Goal: Information Seeking & Learning: Learn about a topic

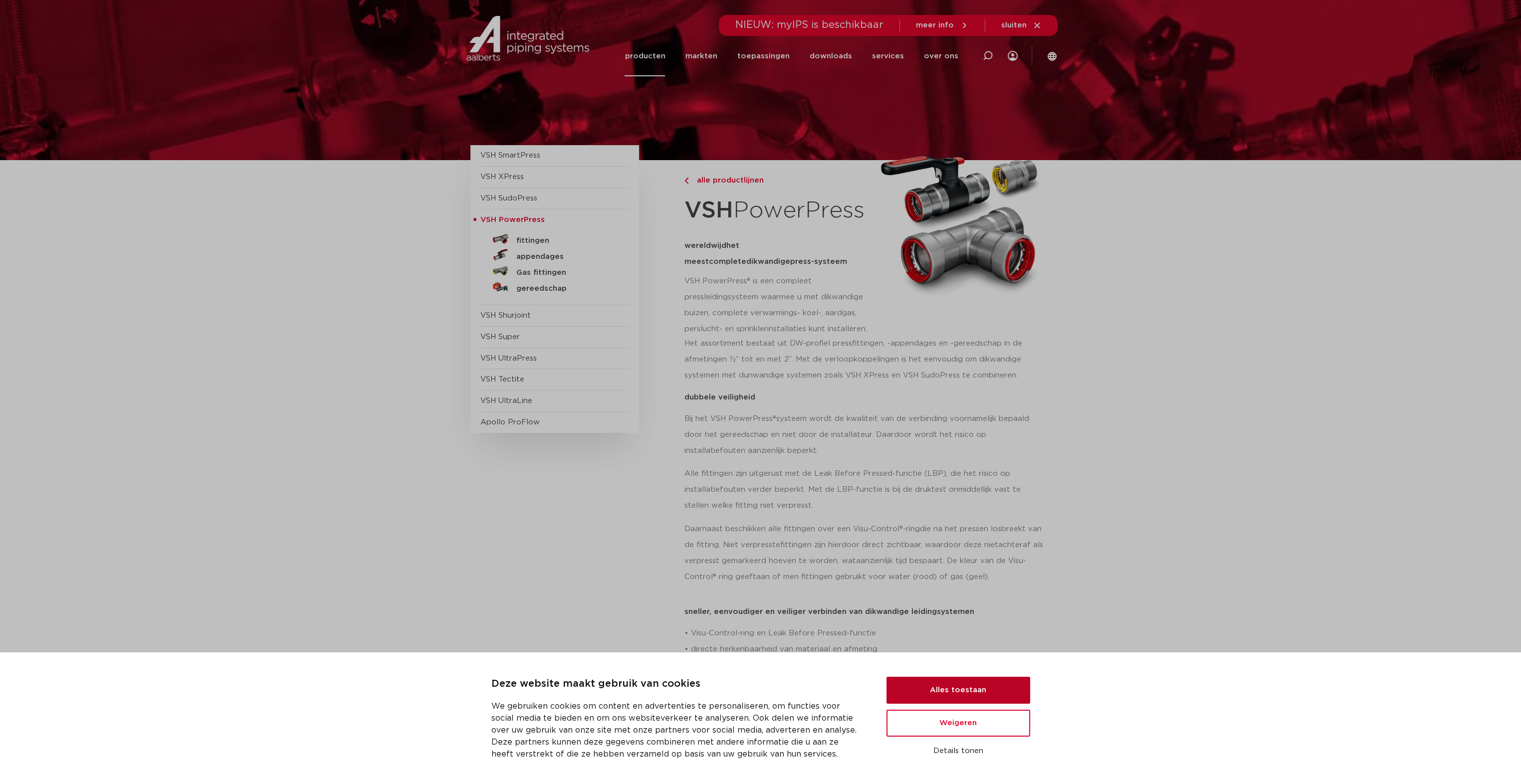
click at [964, 682] on button "Alles toestaan" at bounding box center [958, 691] width 144 height 27
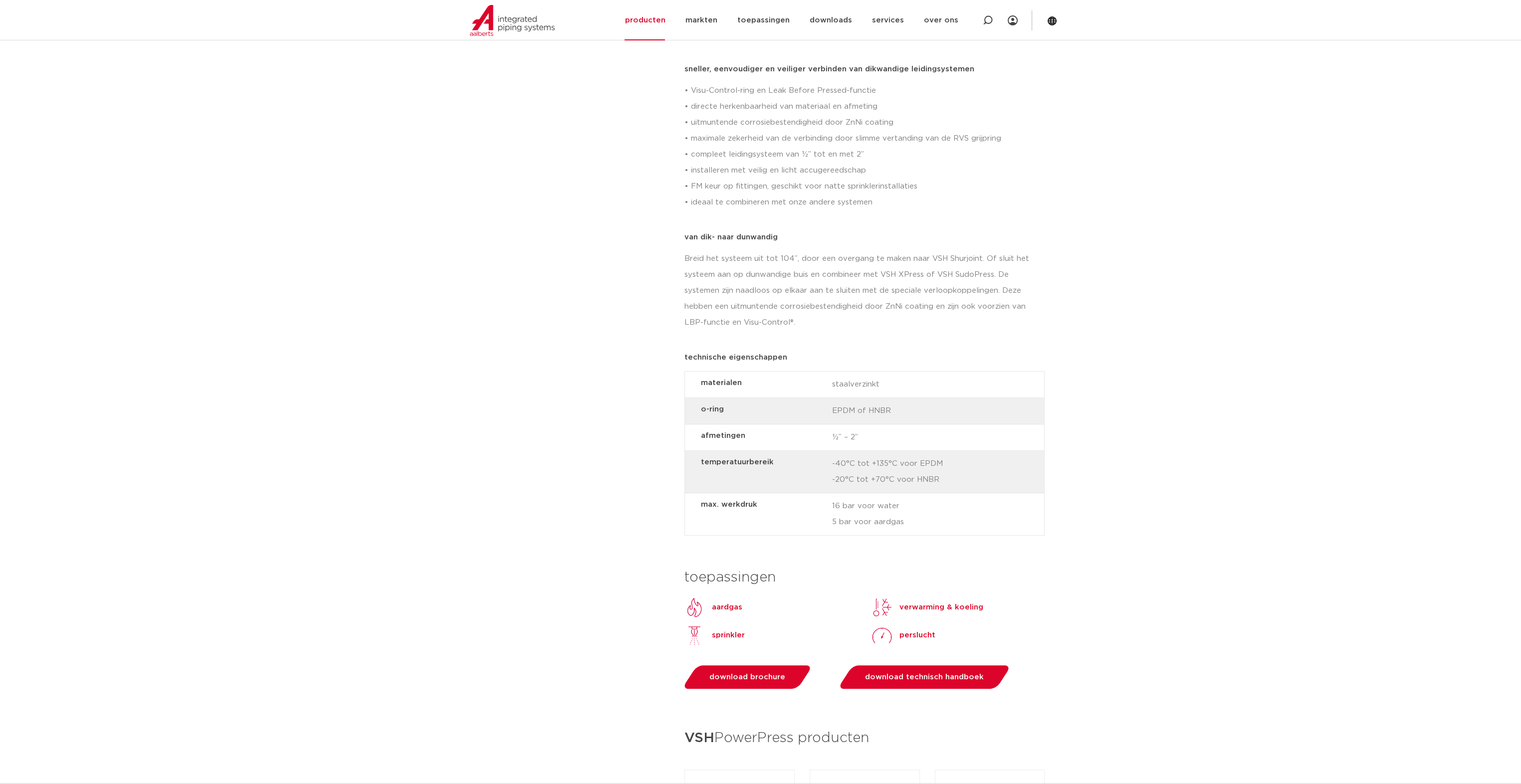
scroll to position [549, 0]
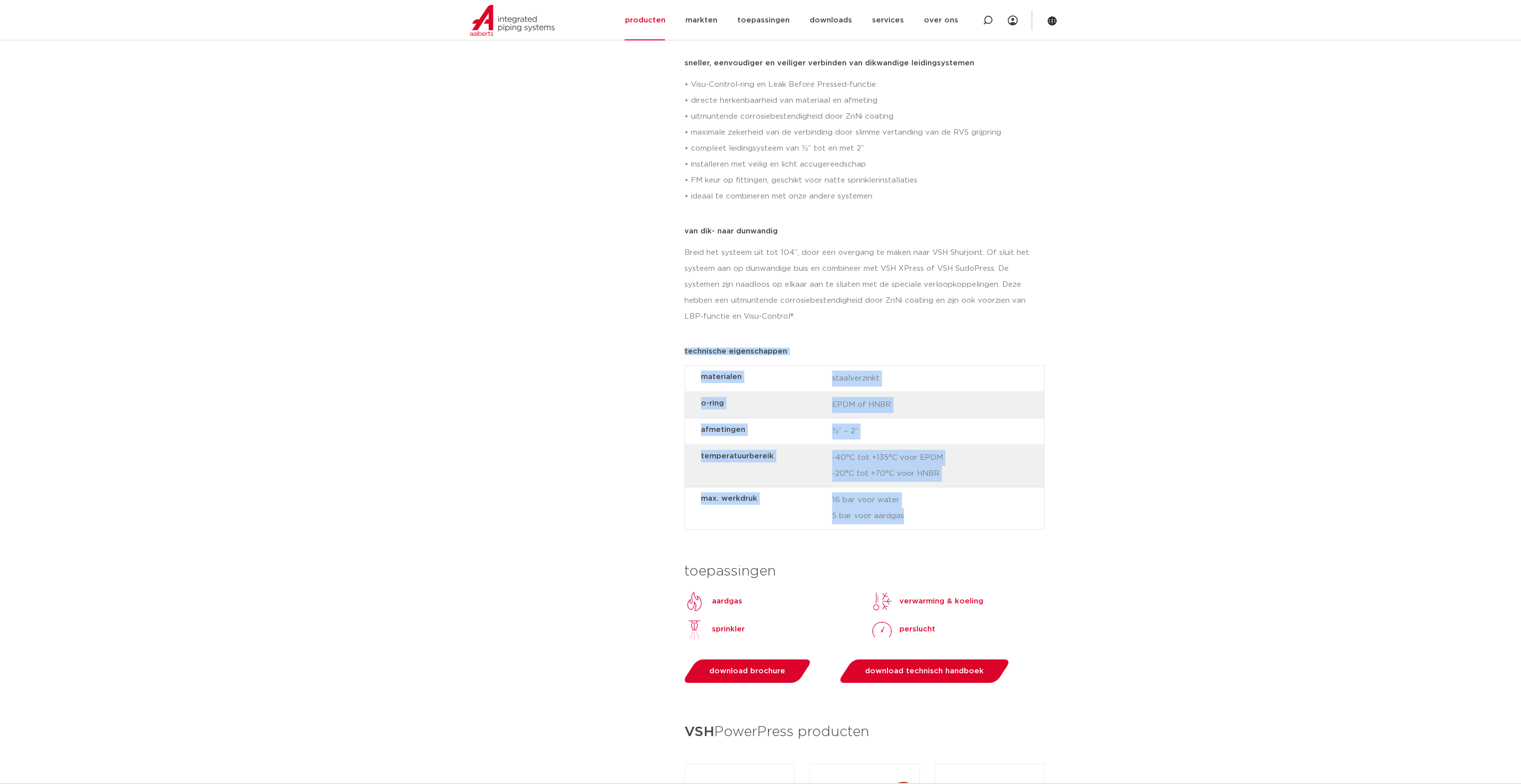
drag, startPoint x: 949, startPoint y: 517, endPoint x: 679, endPoint y: 343, distance: 321.2
click at [679, 343] on div "alle productlijnen VSH PowerPress wereldwijd het meest complete dikwandige pres…" at bounding box center [867, 330] width 380 height 1437
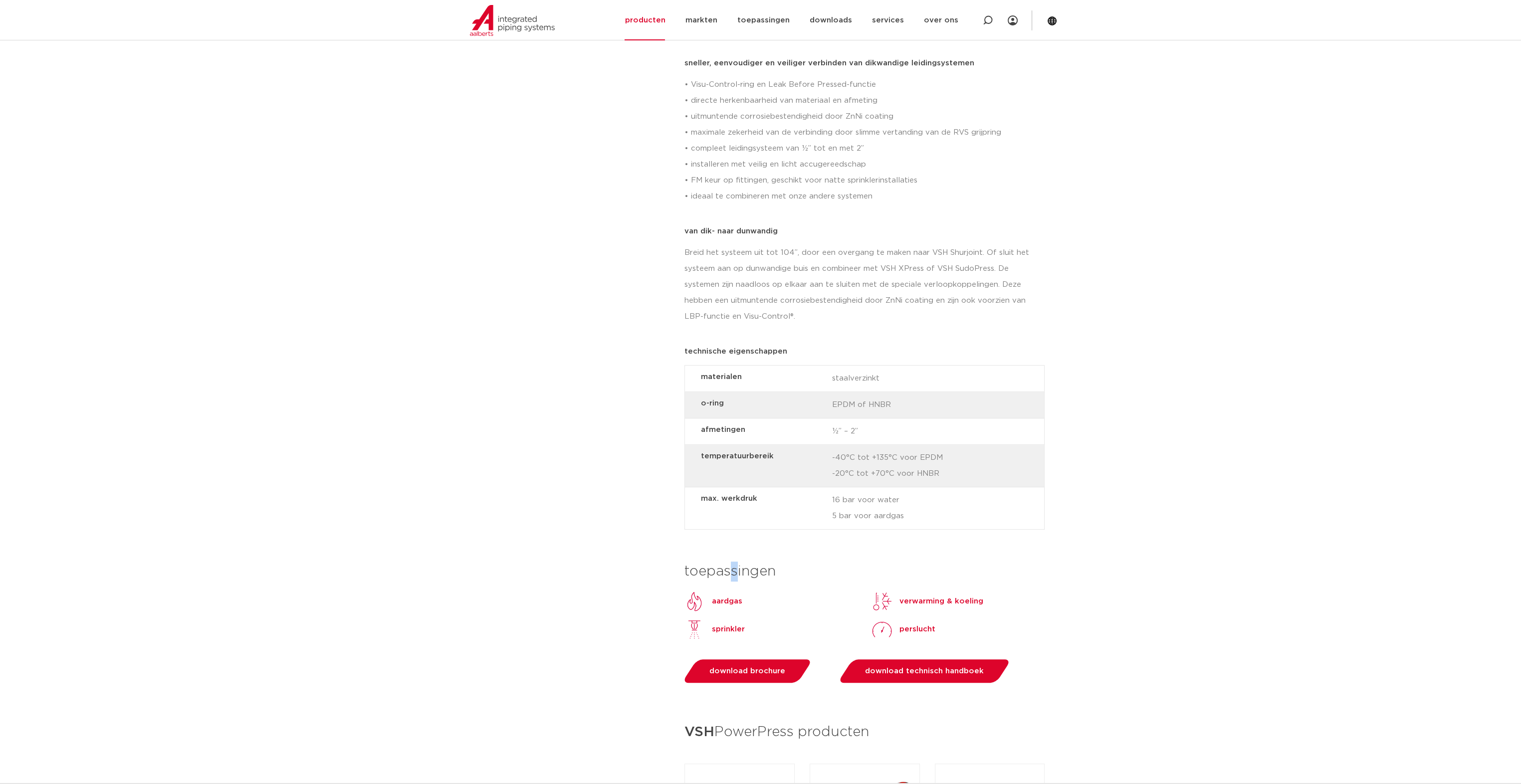
click at [731, 557] on div "toepassingen" at bounding box center [864, 564] width 360 height 36
click at [608, 480] on div "VSH SmartPress afsluiters VSH XPress VSH Super" at bounding box center [568, 322] width 209 height 1451
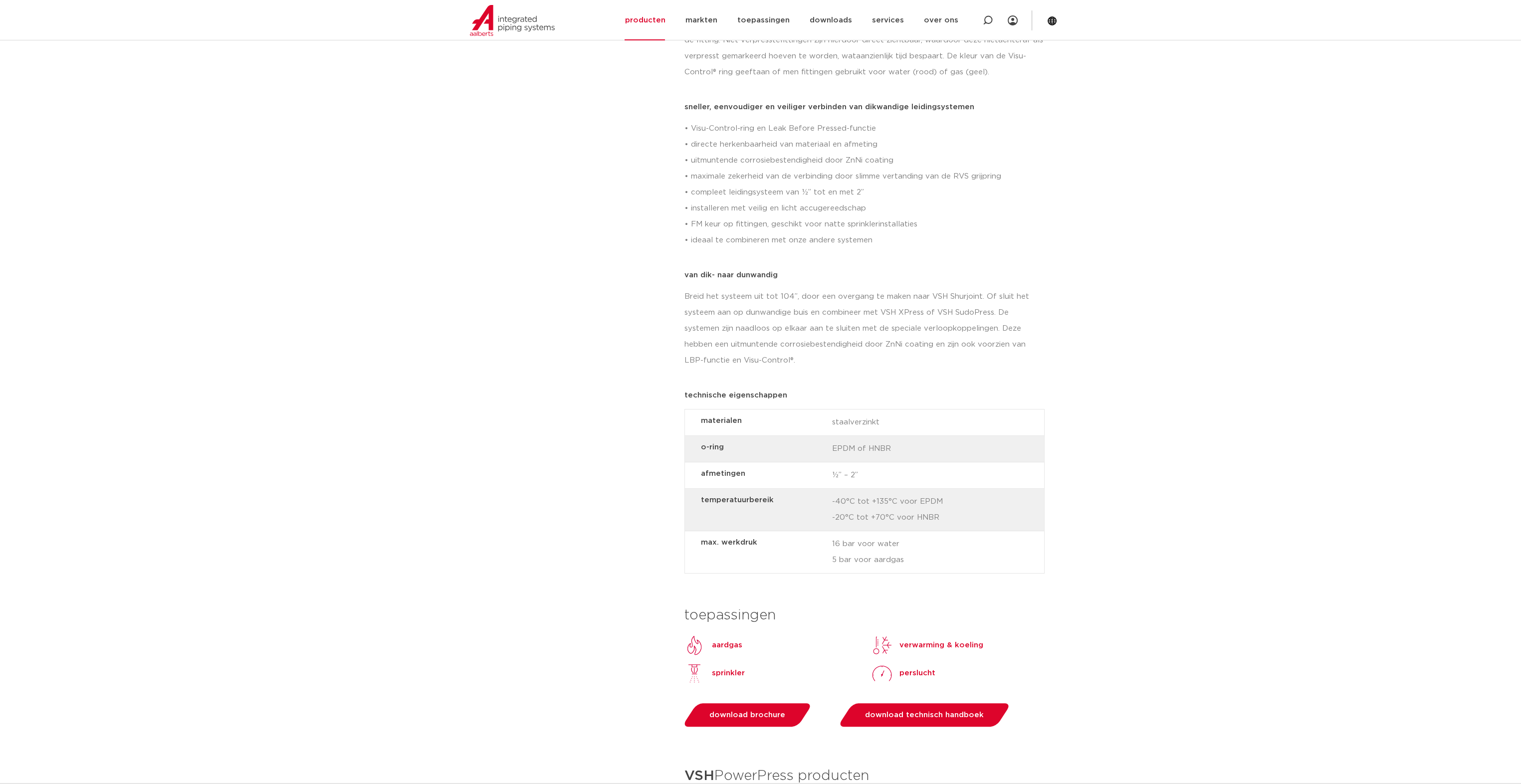
scroll to position [0, 0]
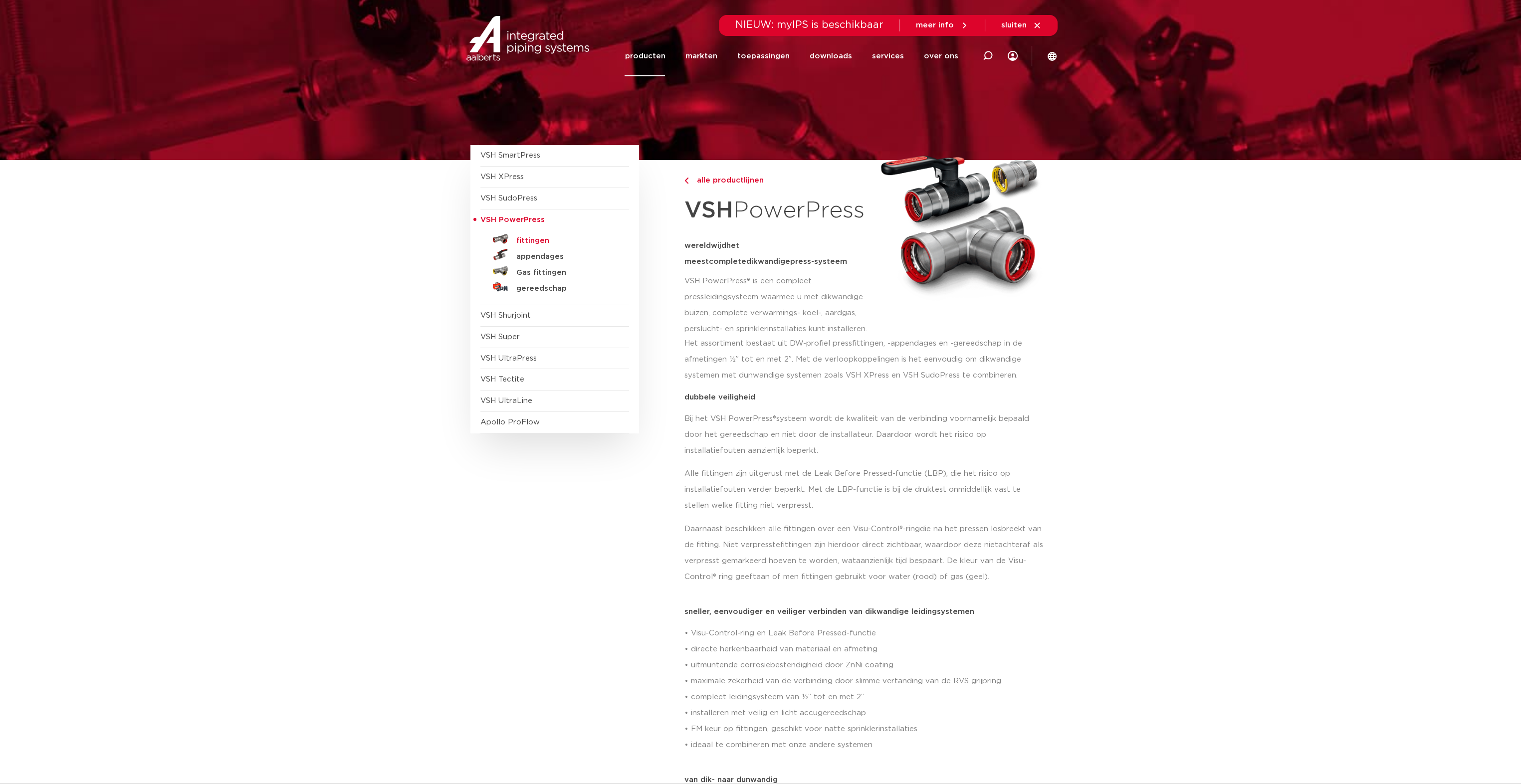
click at [525, 237] on h5 "fittingen" at bounding box center [565, 241] width 99 height 9
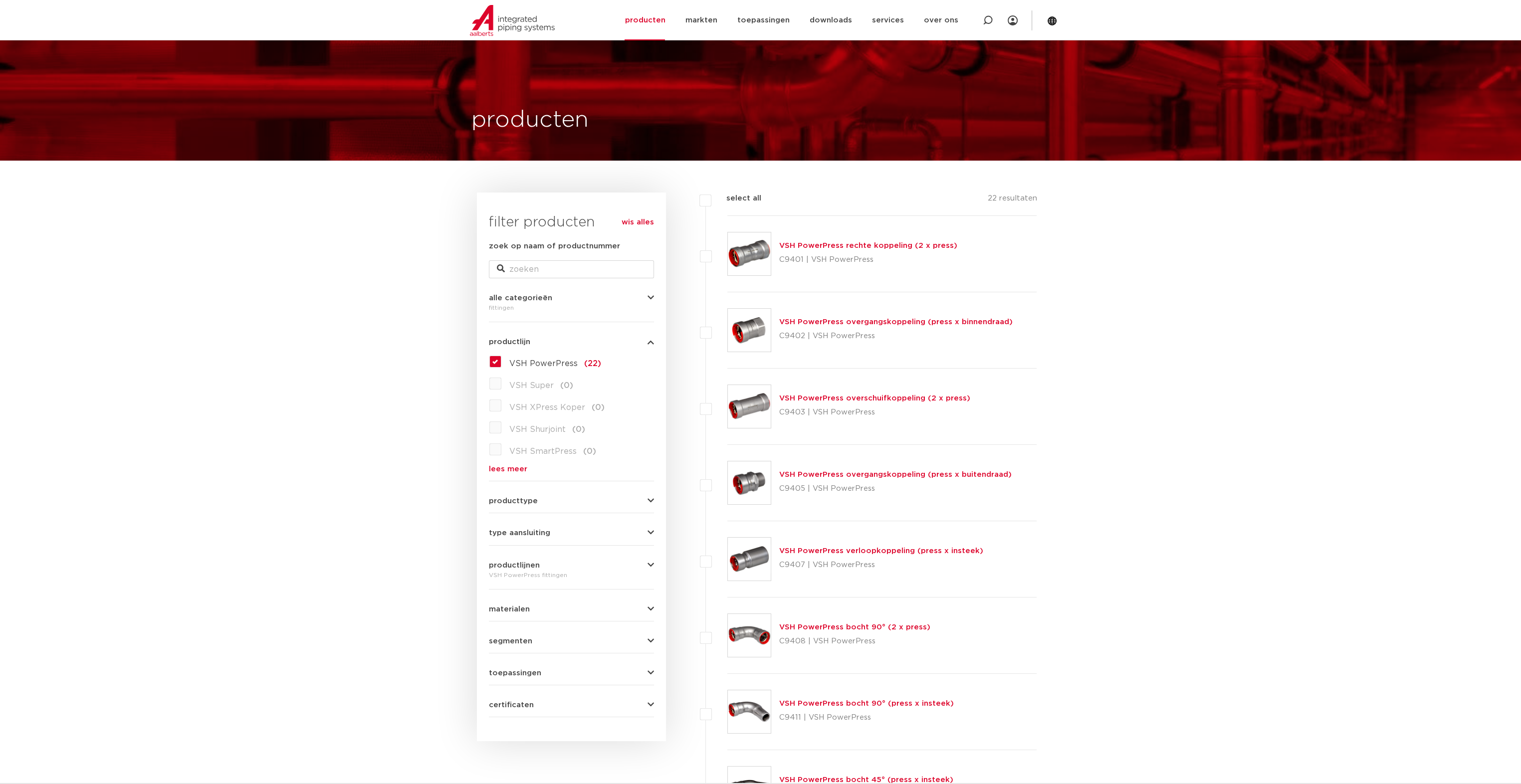
scroll to position [50, 0]
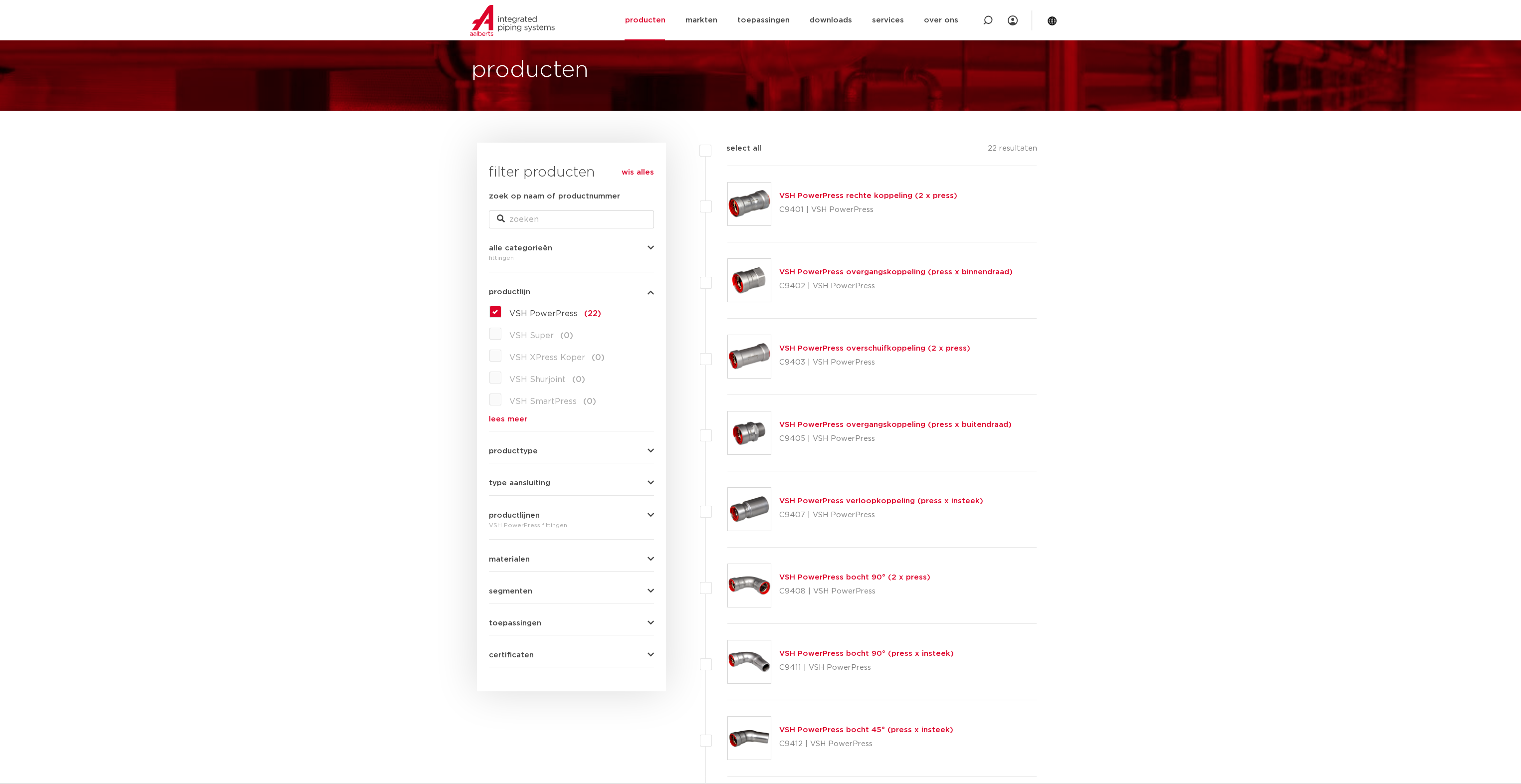
click at [840, 575] on link "VSH PowerPress bocht 90° (2 x press)" at bounding box center [855, 577] width 151 height 8
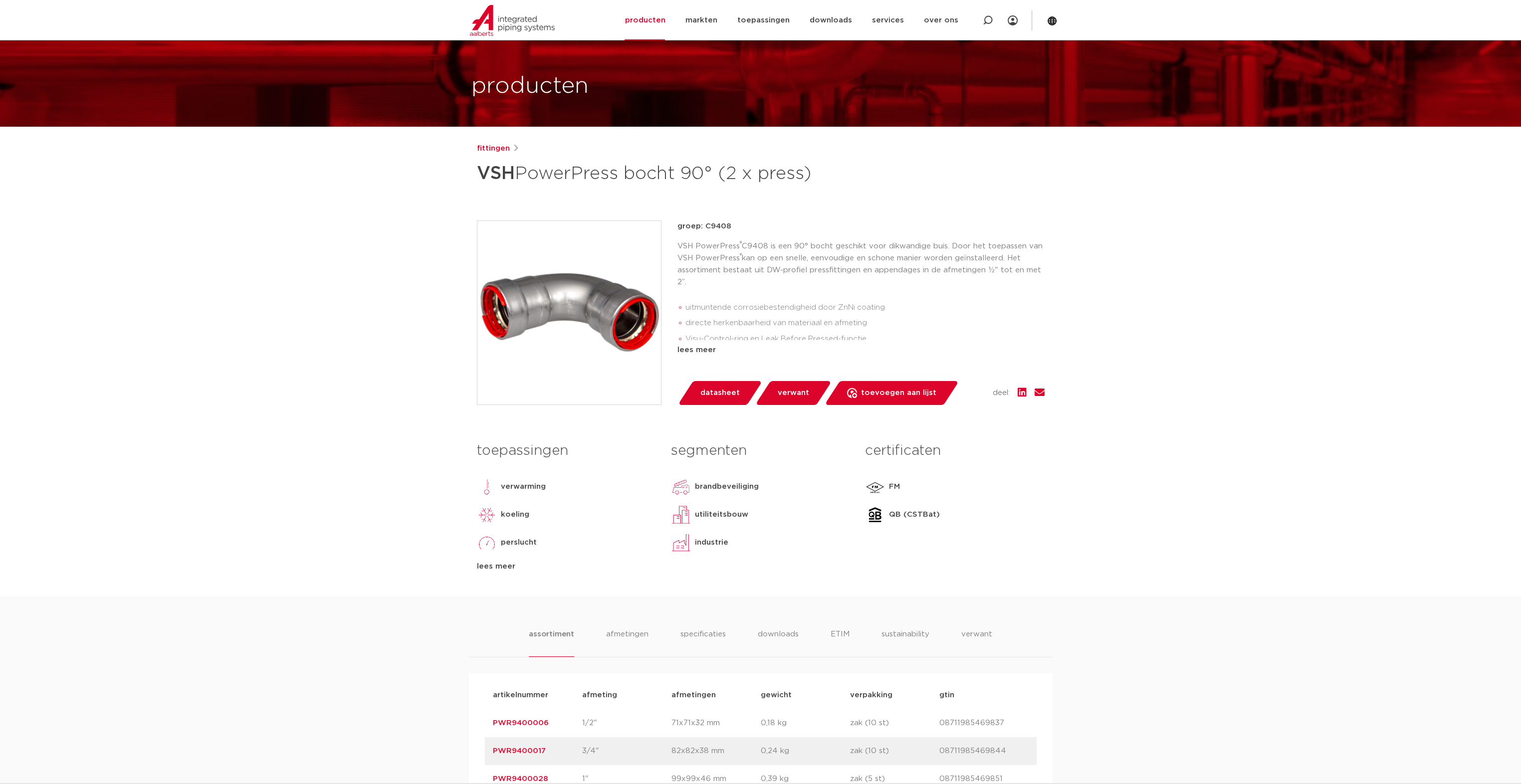
scroll to position [50, 0]
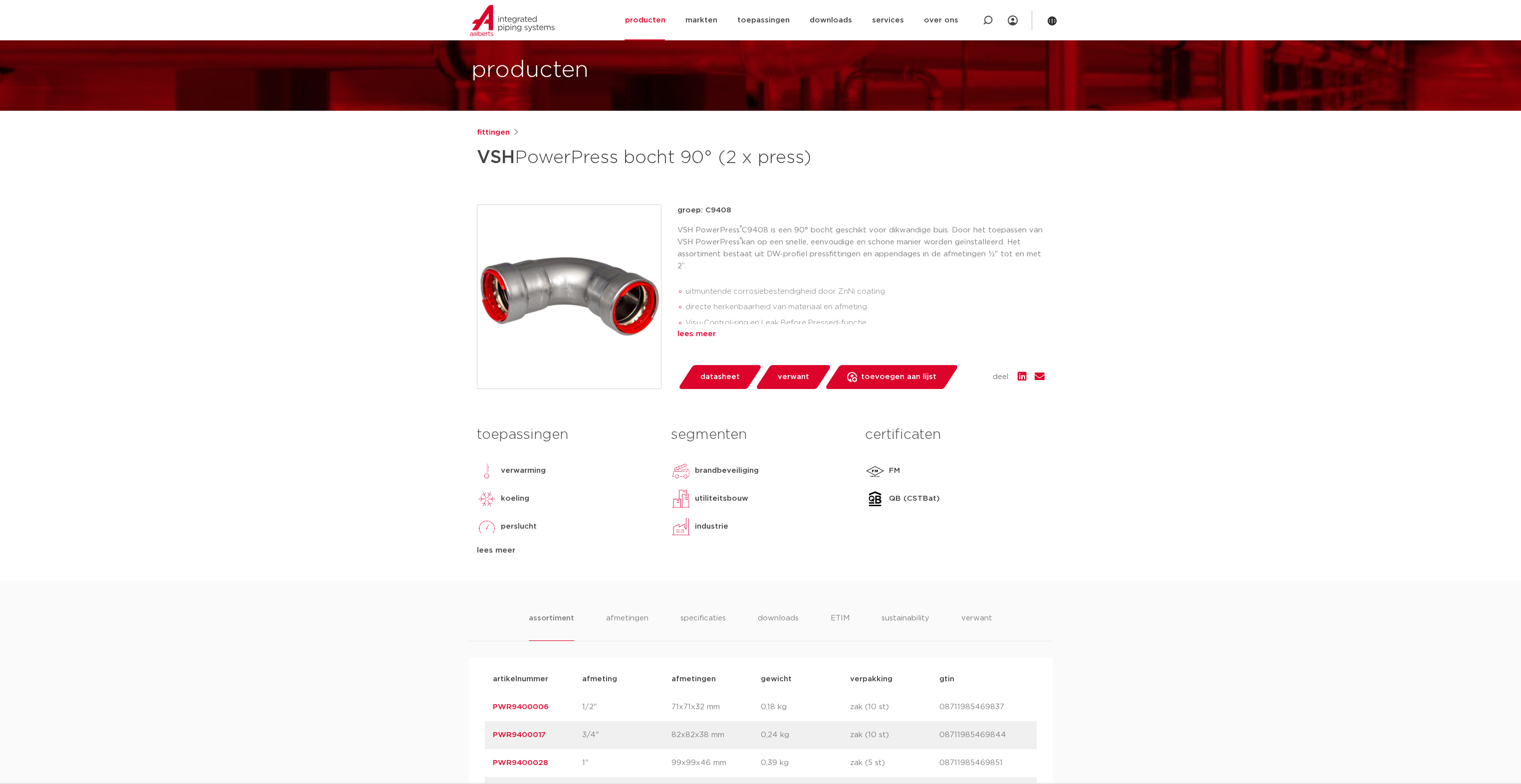
click at [684, 334] on div "lees meer" at bounding box center [861, 334] width 367 height 12
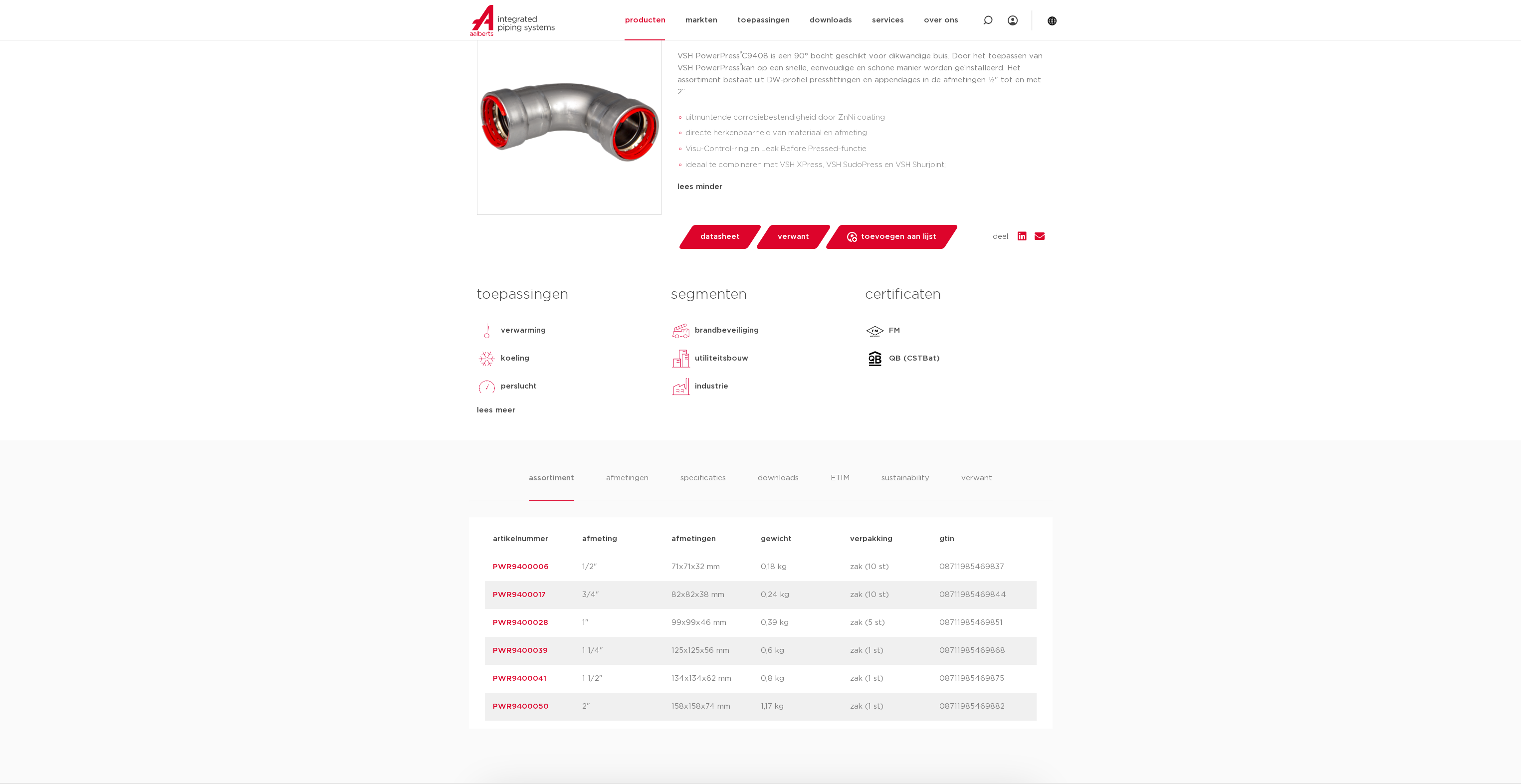
scroll to position [249, 0]
